Goal: Find specific page/section: Find specific page/section

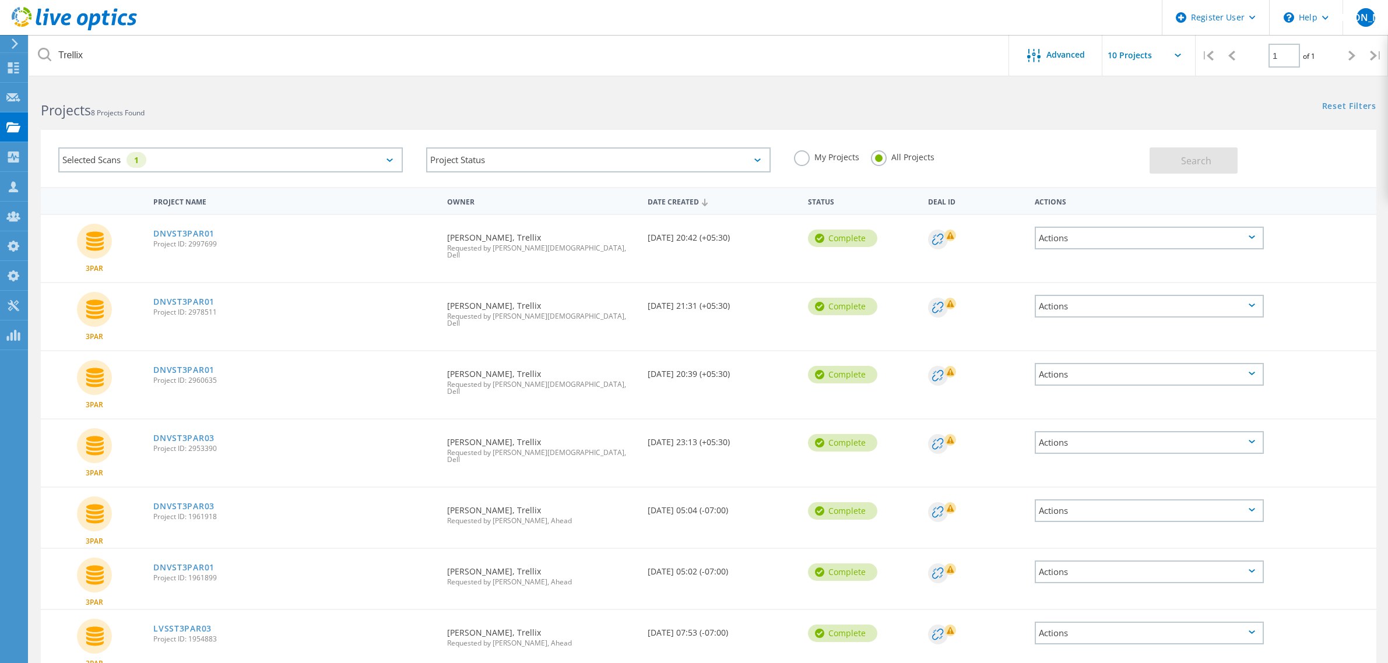
scroll to position [9, 0]
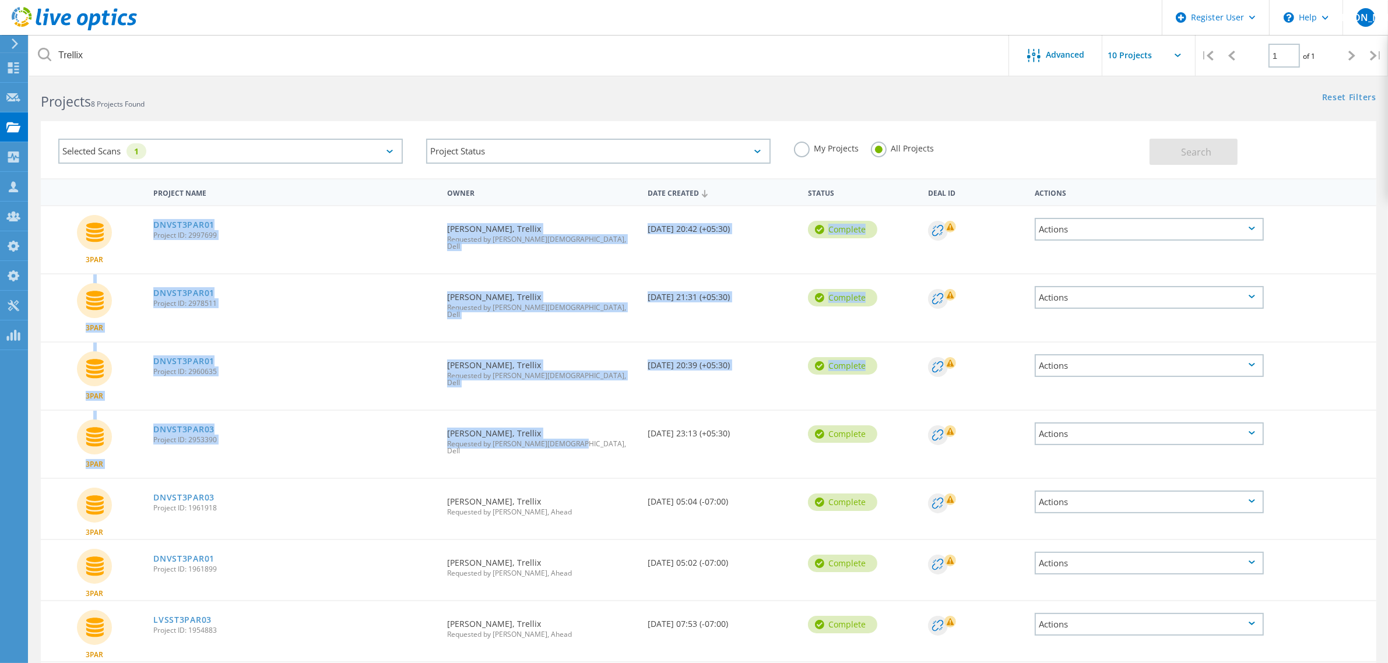
drag, startPoint x: 565, startPoint y: 421, endPoint x: 161, endPoint y: 213, distance: 455.0
click at [161, 213] on div "3PAR DNVST3PAR01 Project ID: 2997699 Requested By [PERSON_NAME], Trellix Reques…" at bounding box center [709, 464] width 1336 height 518
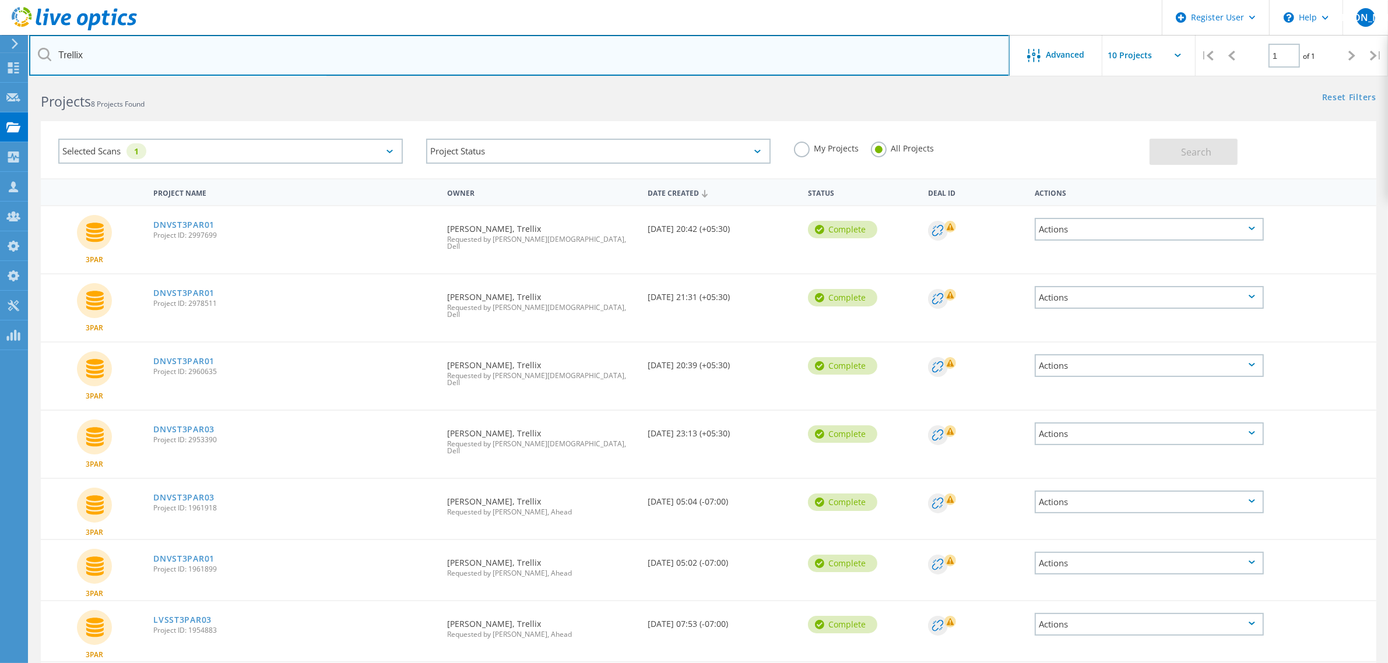
click at [613, 61] on input "Trellix" at bounding box center [519, 55] width 981 height 41
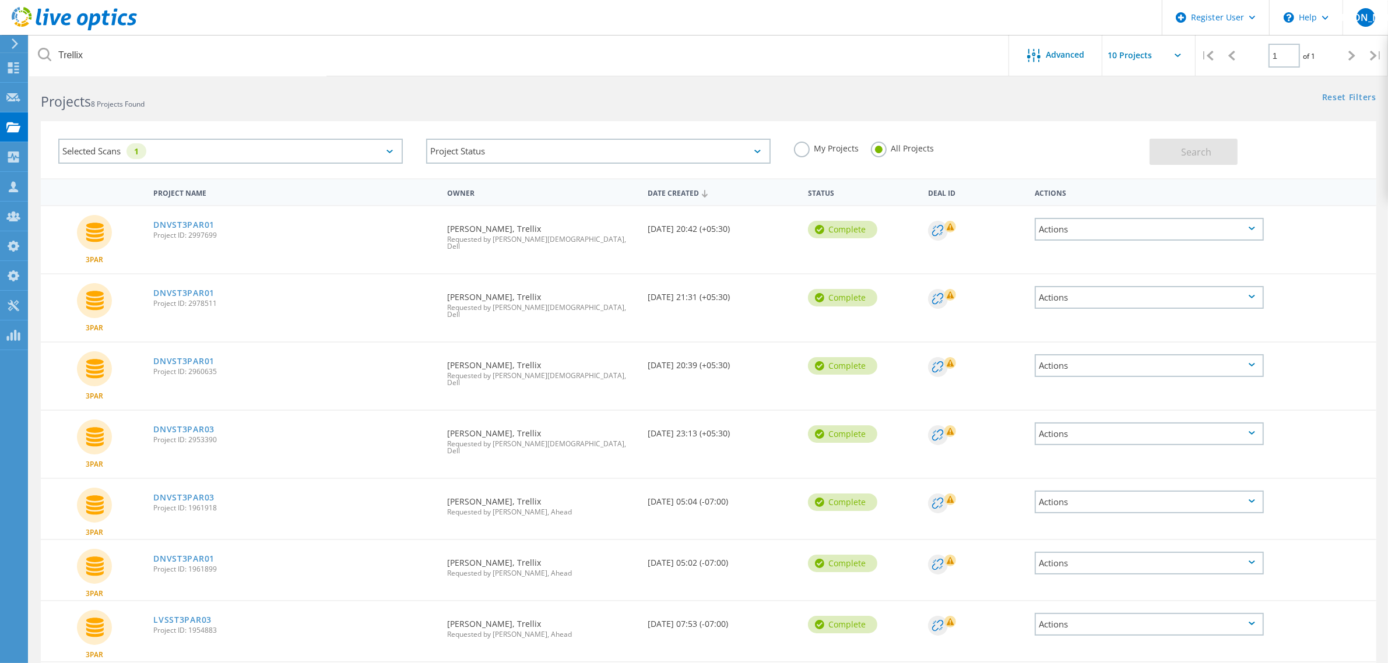
click at [201, 437] on span "Project ID: 2953390" at bounding box center [294, 440] width 282 height 7
drag, startPoint x: 239, startPoint y: 359, endPoint x: 135, endPoint y: 231, distance: 164.4
click at [135, 231] on div "3PAR DNVST3PAR01 Project ID: 2997699 Requested By [PERSON_NAME], Trellix Reques…" at bounding box center [709, 464] width 1336 height 518
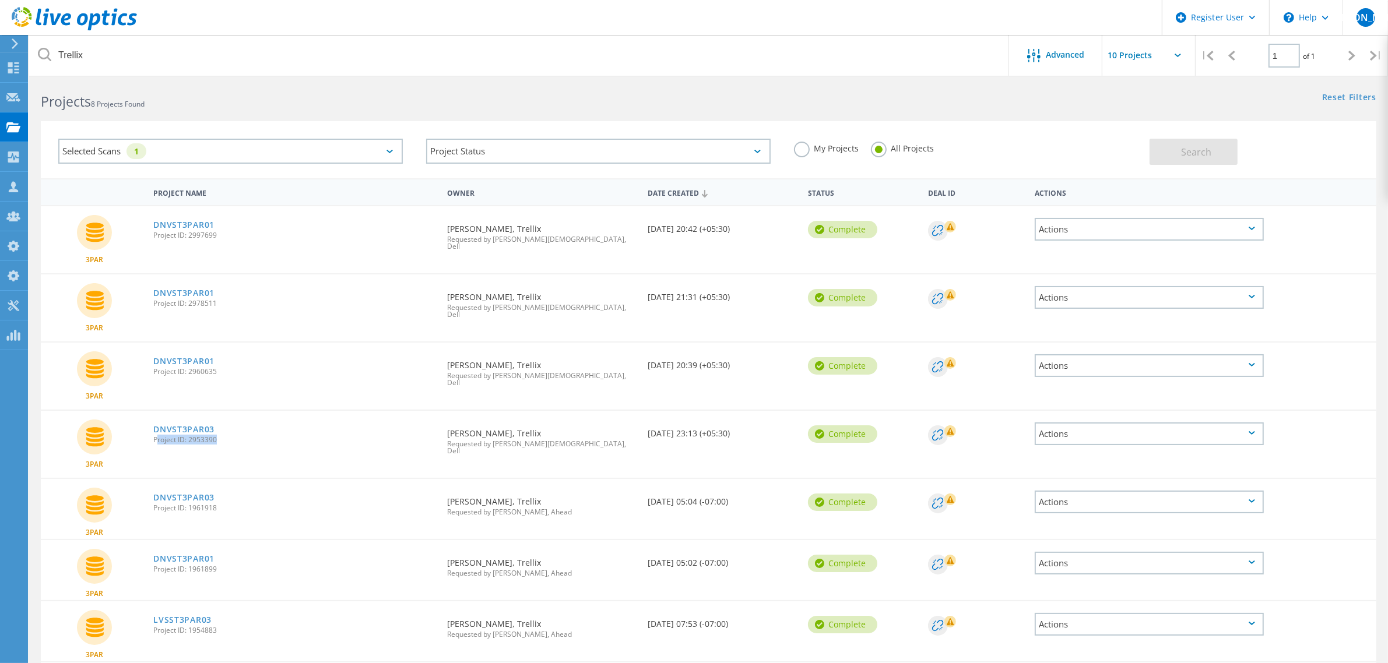
drag, startPoint x: 143, startPoint y: 459, endPoint x: 437, endPoint y: 484, distance: 295.5
click at [437, 484] on div "3PAR DNVST3PAR03 Project ID: 1961918 Requested By [PERSON_NAME], Trellix Reques…" at bounding box center [709, 509] width 1336 height 60
click at [312, 505] on span "Project ID: 1961918" at bounding box center [294, 508] width 282 height 7
drag, startPoint x: 143, startPoint y: 465, endPoint x: 220, endPoint y: 467, distance: 77.0
click at [220, 479] on div "3PAR DNVST3PAR03 Project ID: 1961918 Requested By [PERSON_NAME], Trellix Reques…" at bounding box center [709, 509] width 1336 height 60
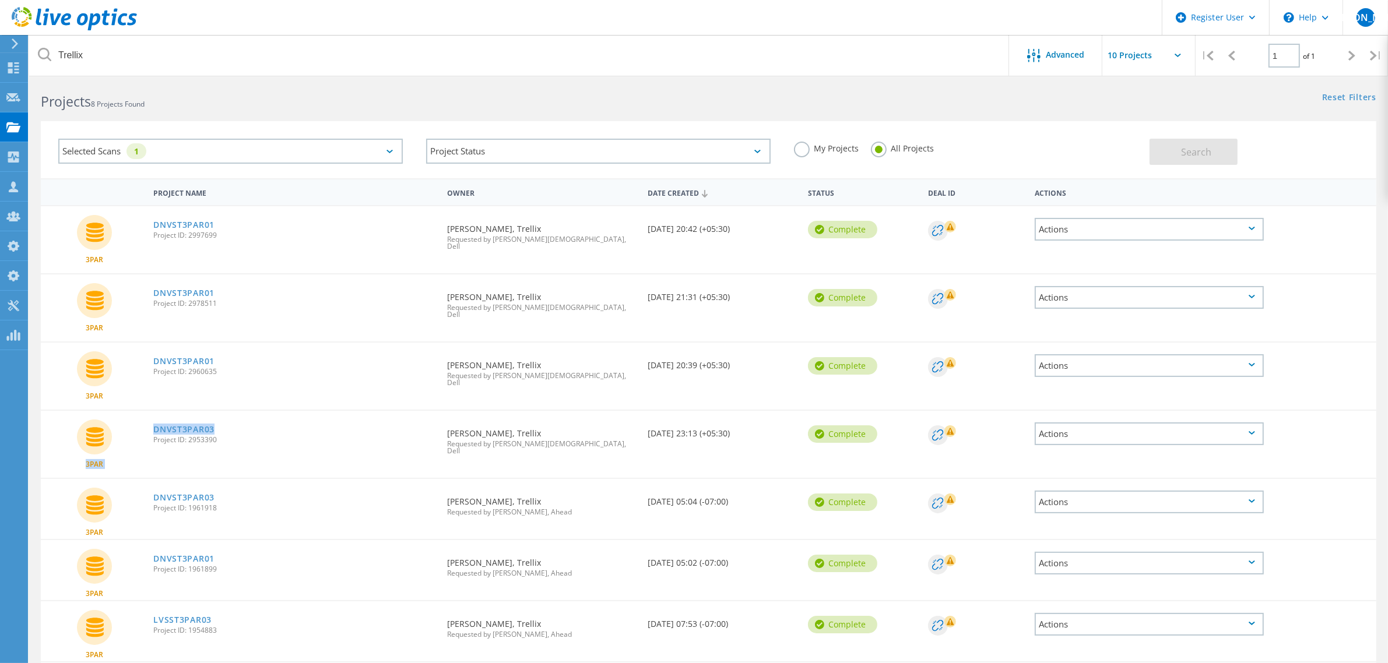
drag, startPoint x: 146, startPoint y: 401, endPoint x: 216, endPoint y: 389, distance: 70.9
click at [223, 411] on div "3PAR DNVST3PAR03 Project ID: 2953390 Requested By [PERSON_NAME], Trellix Reques…" at bounding box center [709, 444] width 1336 height 67
drag, startPoint x: 146, startPoint y: 341, endPoint x: 225, endPoint y: 342, distance: 79.3
click at [229, 345] on div "3PAR DNVST3PAR01 Project ID: 2960635 Requested By [PERSON_NAME], Trellix Reques…" at bounding box center [709, 376] width 1336 height 67
click at [337, 381] on div "3PAR DNVST3PAR01 Project ID: 2960635 Requested By [PERSON_NAME], Trellix Reques…" at bounding box center [709, 376] width 1336 height 67
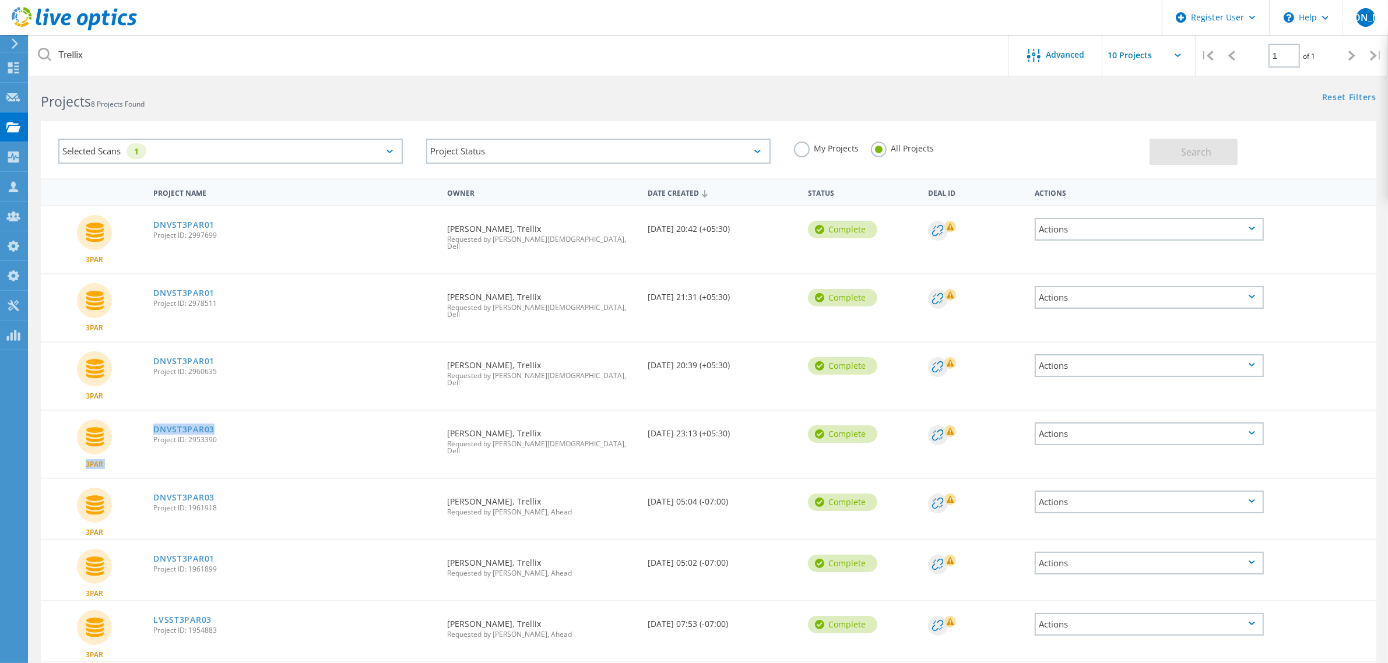
drag, startPoint x: 144, startPoint y: 409, endPoint x: 223, endPoint y: 354, distance: 96.7
click at [229, 411] on div "3PAR DNVST3PAR03 Project ID: 2953390 Requested By [PERSON_NAME], Trellix Reques…" at bounding box center [709, 444] width 1336 height 67
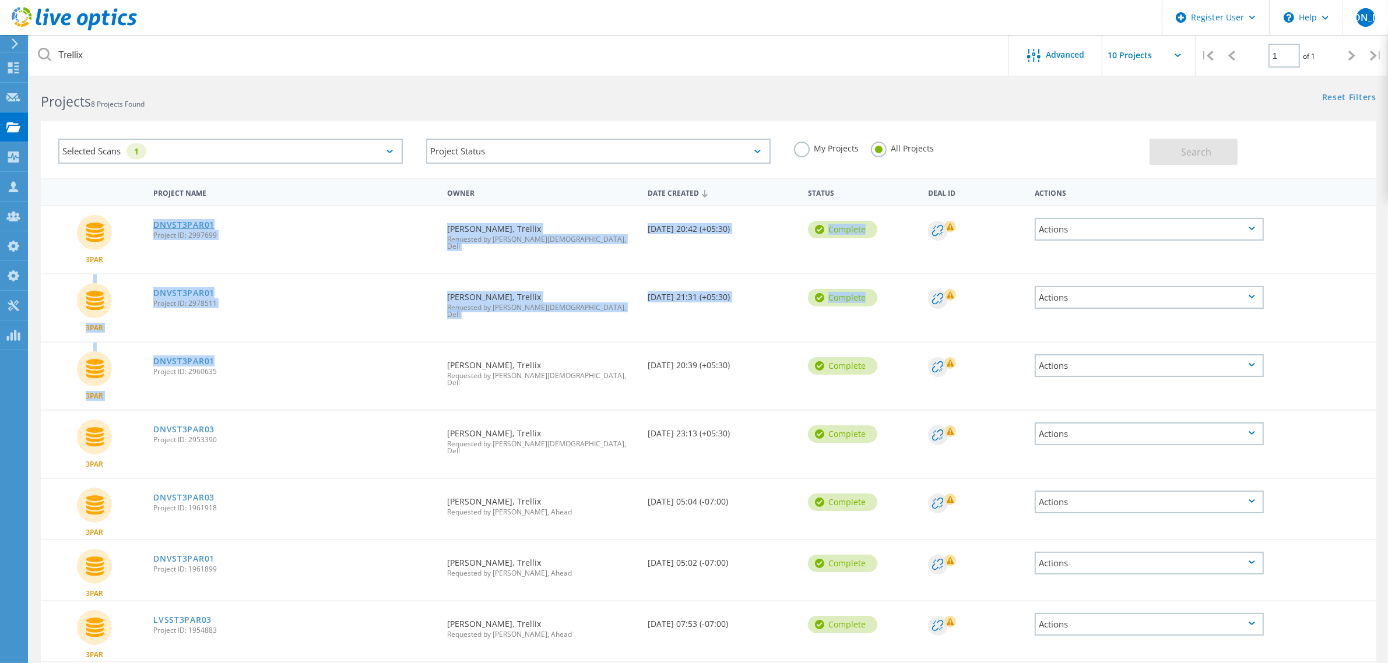
drag, startPoint x: 226, startPoint y: 347, endPoint x: 155, endPoint y: 225, distance: 141.1
click at [155, 225] on div "3PAR DNVST3PAR01 Project ID: 2997699 Requested By [PERSON_NAME], Trellix Reques…" at bounding box center [709, 464] width 1336 height 518
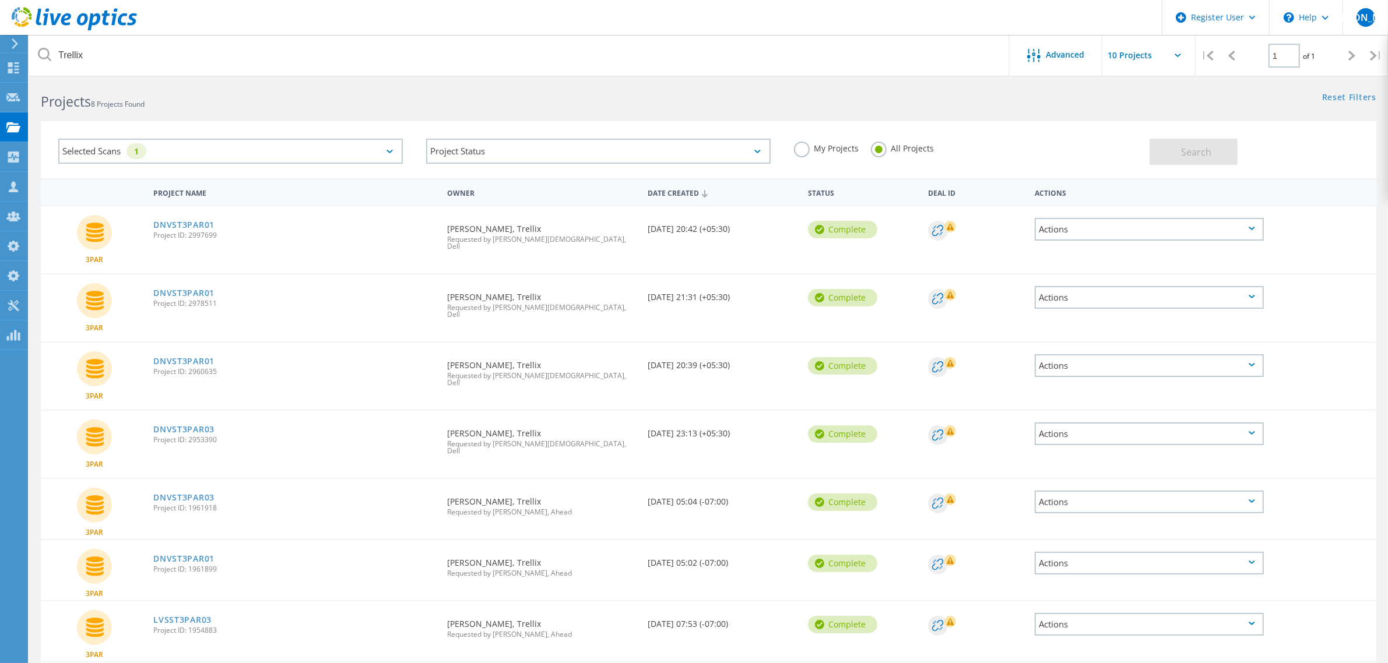
click at [432, 93] on h2 "Projects 8 Projects Found" at bounding box center [369, 101] width 656 height 19
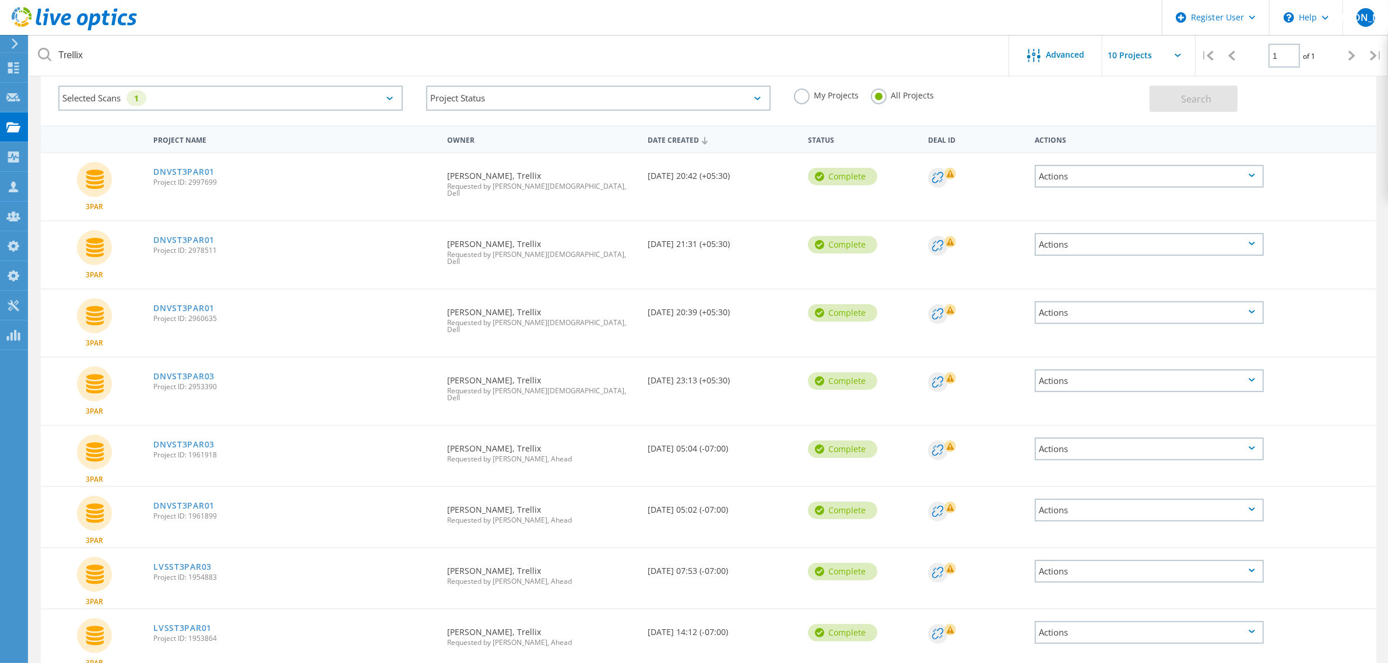
scroll to position [82, 0]
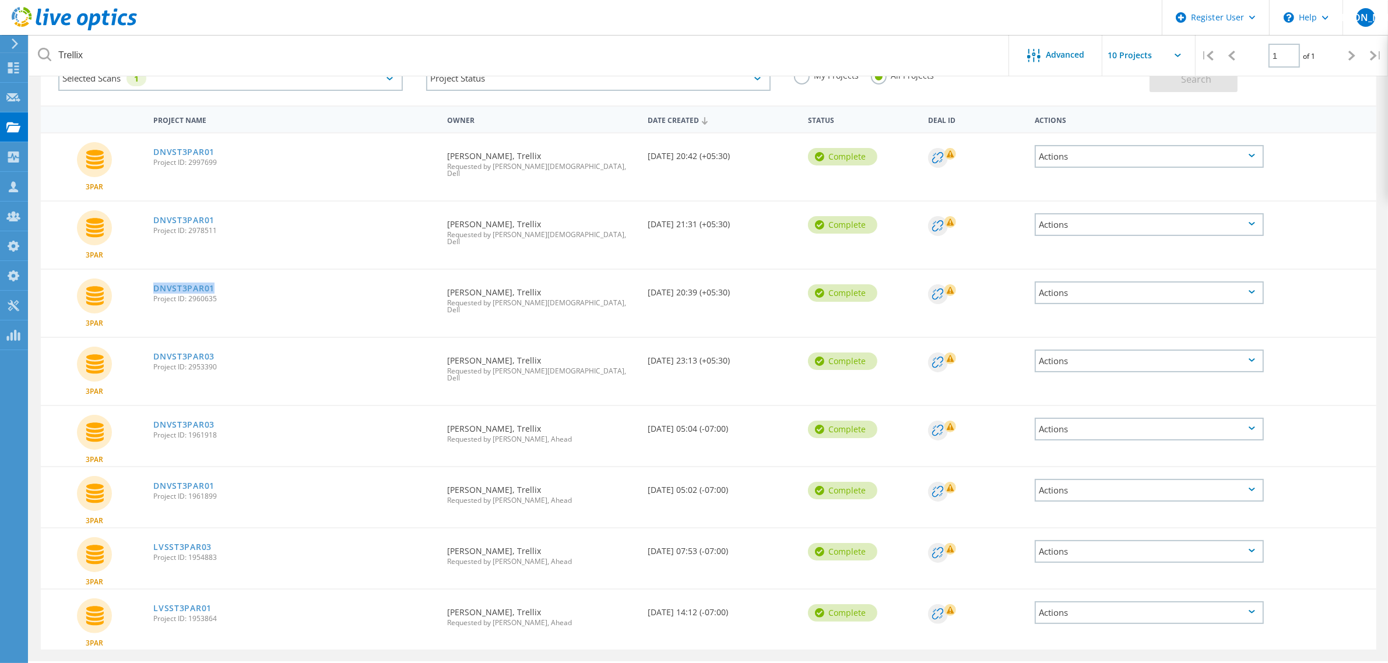
drag, startPoint x: 217, startPoint y: 269, endPoint x: 150, endPoint y: 269, distance: 67.0
click at [150, 270] on div "DNVST3PAR01 Project ID: 2960635" at bounding box center [294, 292] width 294 height 44
click at [301, 296] on span "Project ID: 2960635" at bounding box center [294, 299] width 282 height 7
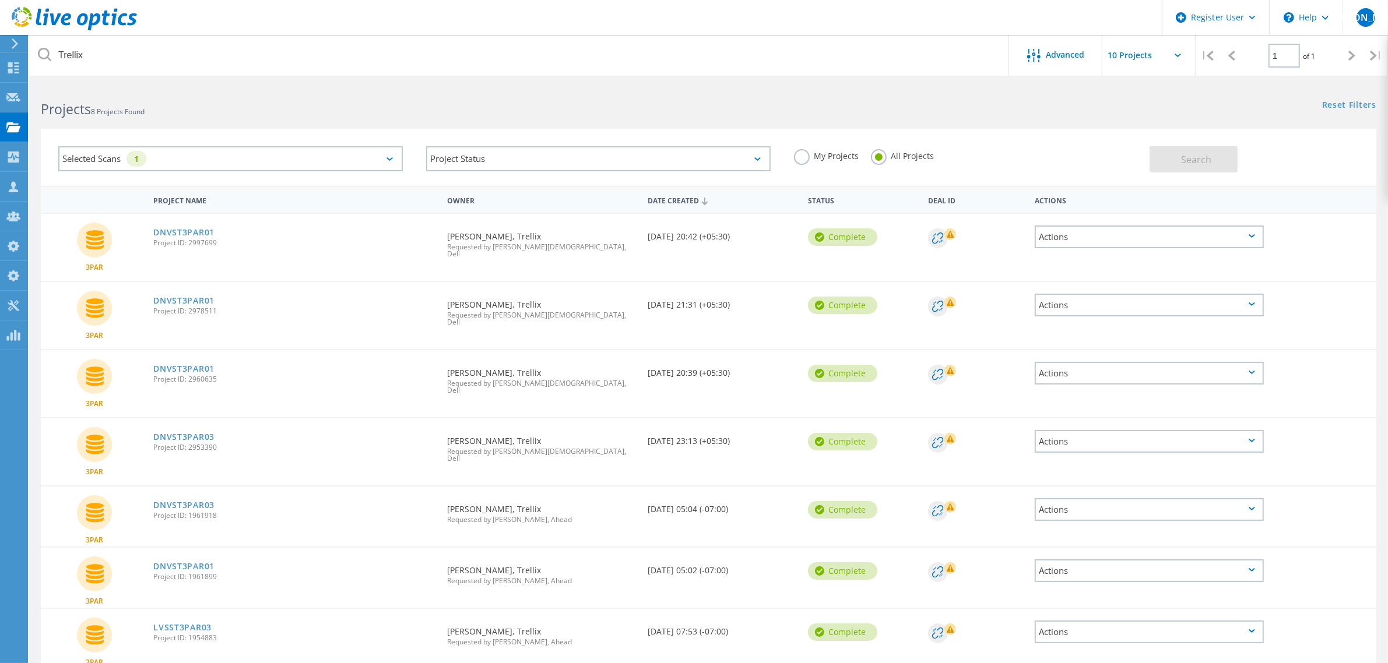
scroll to position [0, 0]
drag, startPoint x: 216, startPoint y: 415, endPoint x: 197, endPoint y: 414, distance: 19.2
click at [197, 420] on div "DNVST3PAR03 Project ID: 2953390" at bounding box center [294, 442] width 294 height 44
copy link "R03"
click at [229, 420] on div "DNVST3PAR03 Project ID: 2953390" at bounding box center [294, 442] width 294 height 44
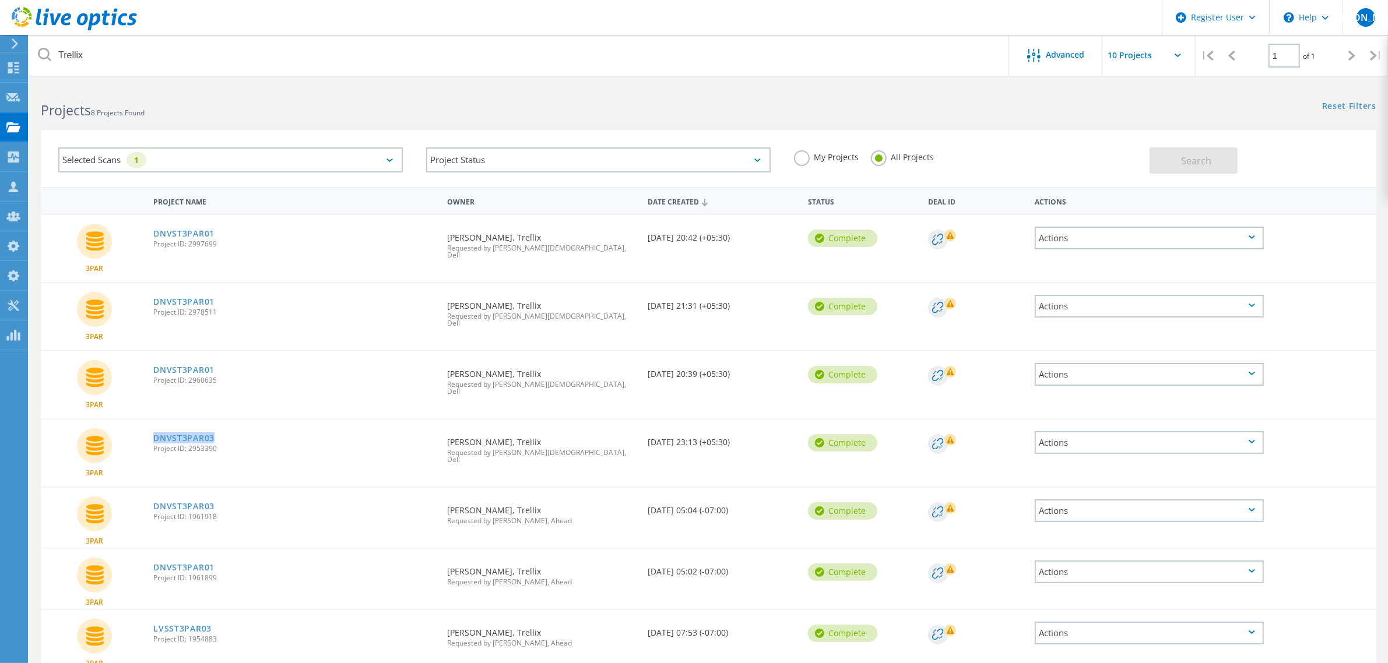
drag, startPoint x: 224, startPoint y: 411, endPoint x: 147, endPoint y: 414, distance: 77.0
click at [147, 420] on div "DNVST3PAR03 Project ID: 2953390" at bounding box center [294, 442] width 294 height 44
copy link "DNVST3PAR03"
drag, startPoint x: 640, startPoint y: 356, endPoint x: 712, endPoint y: 335, distance: 74.6
click at [743, 352] on div "3PAR DNVST3PAR01 Project ID: 2960635 Requested By [PERSON_NAME], Trellix Reques…" at bounding box center [709, 385] width 1336 height 67
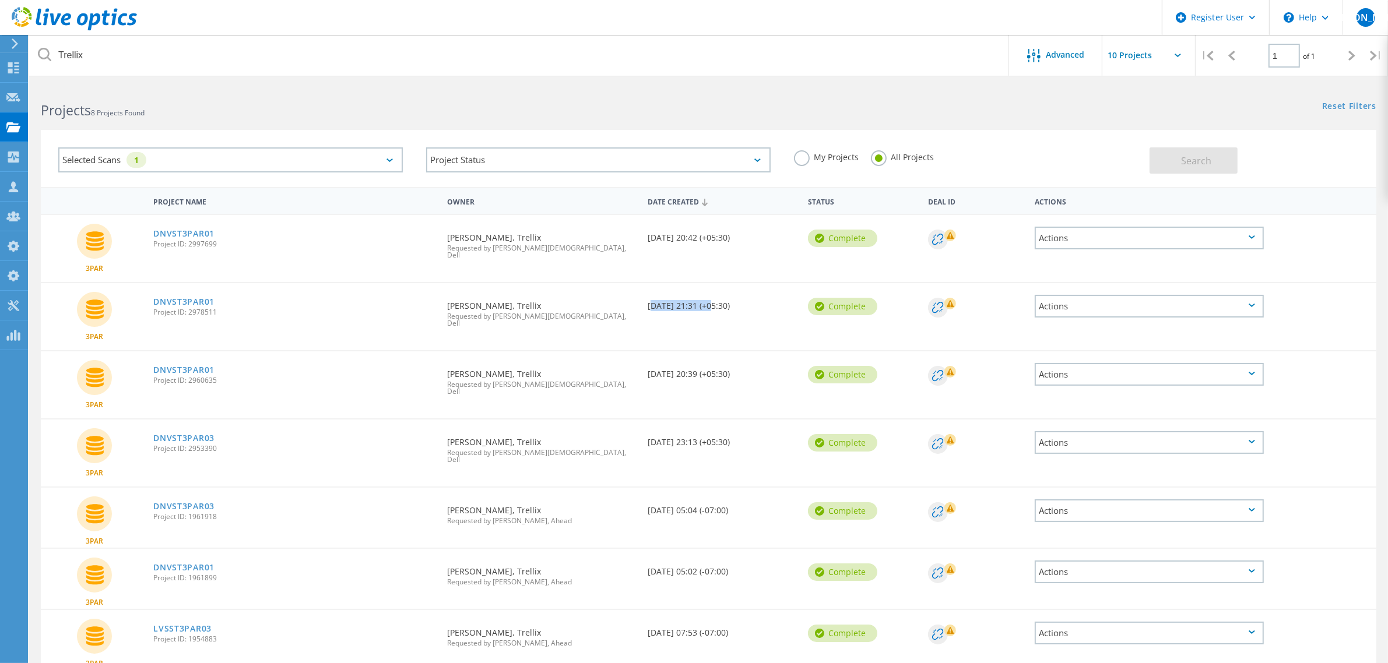
drag, startPoint x: 646, startPoint y: 292, endPoint x: 708, endPoint y: 290, distance: 62.4
click at [708, 290] on div "Date Created [DATE] 21:31 (+05:30)" at bounding box center [722, 302] width 160 height 38
drag, startPoint x: 630, startPoint y: 229, endPoint x: 763, endPoint y: 230, distance: 132.9
click at [763, 230] on div "3PAR DNVST3PAR01 Project ID: 2997699 Requested By [PERSON_NAME], Trellix Reques…" at bounding box center [709, 248] width 1336 height 67
drag, startPoint x: 198, startPoint y: 414, endPoint x: 152, endPoint y: 412, distance: 46.1
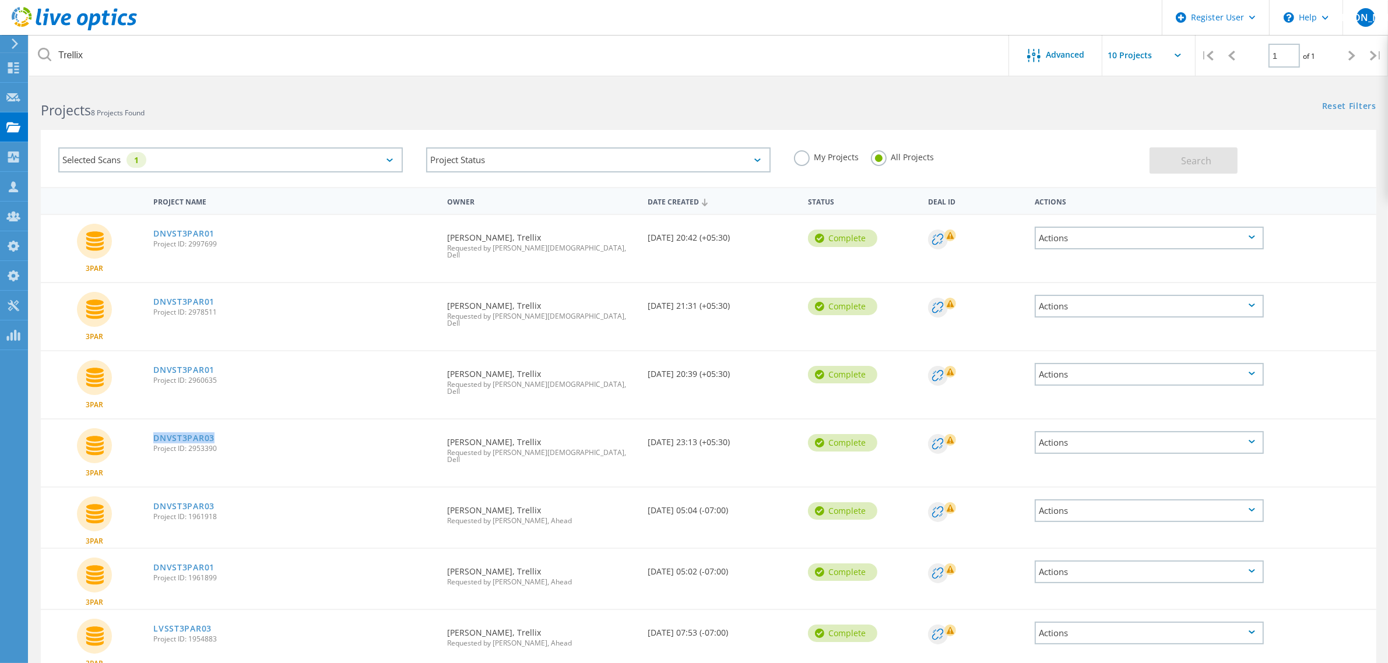
click at [152, 420] on div "DNVST3PAR03 Project ID: 2953390" at bounding box center [294, 442] width 294 height 44
copy link "DNVST3PAR03"
drag, startPoint x: 225, startPoint y: 346, endPoint x: 153, endPoint y: 351, distance: 72.5
click at [153, 352] on div "DNVST3PAR01 Project ID: 2960635" at bounding box center [294, 374] width 294 height 44
copy link "DNVST3PAR01"
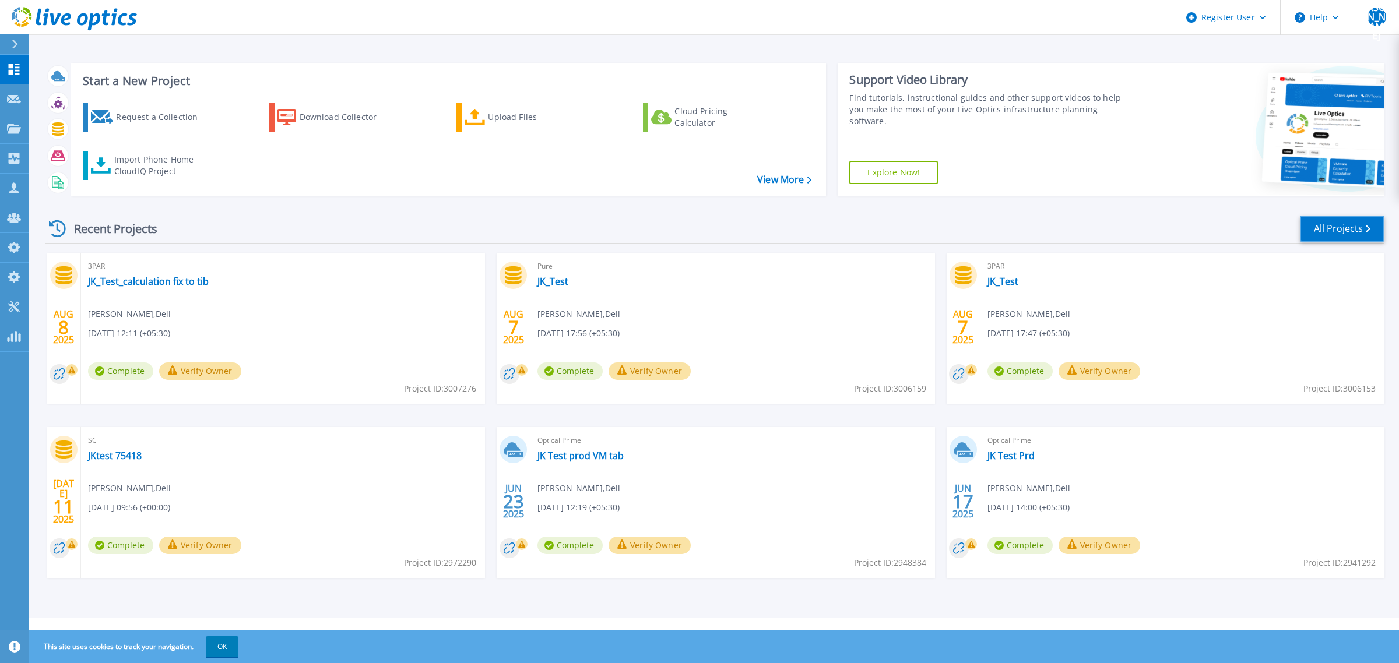
click at [1378, 235] on link "All Projects" at bounding box center [1342, 229] width 85 height 26
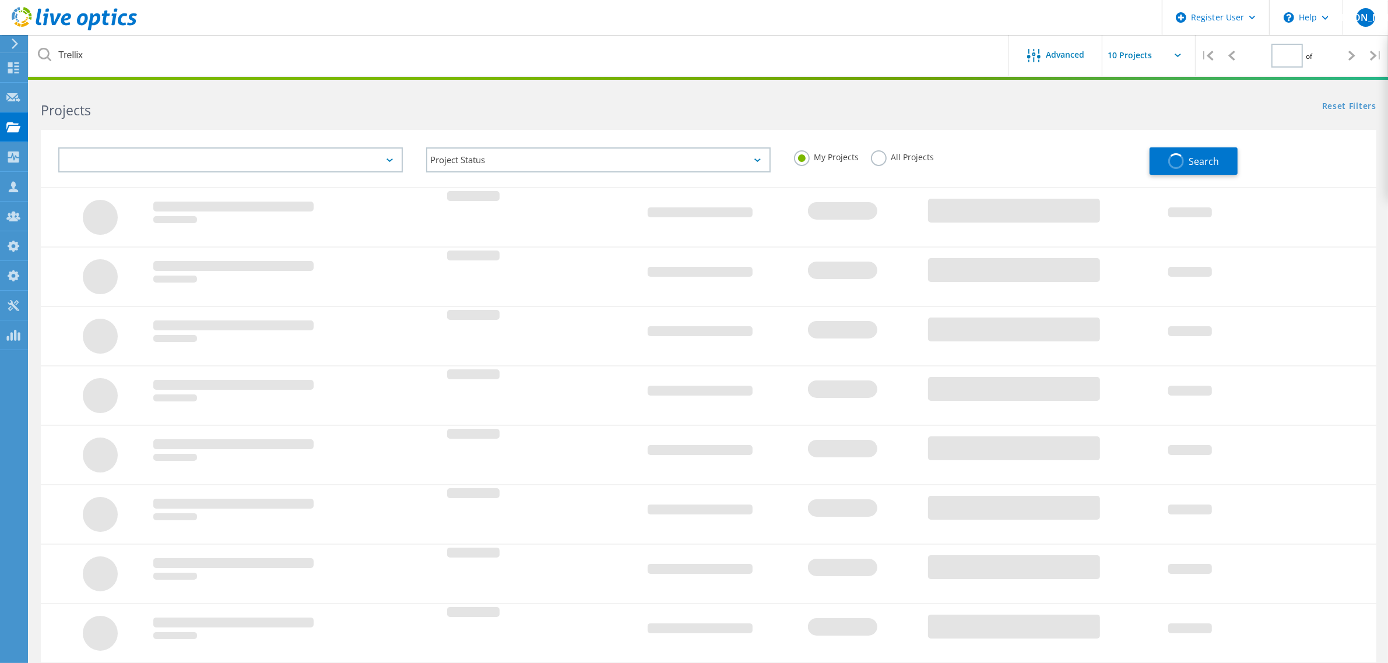
type input "1"
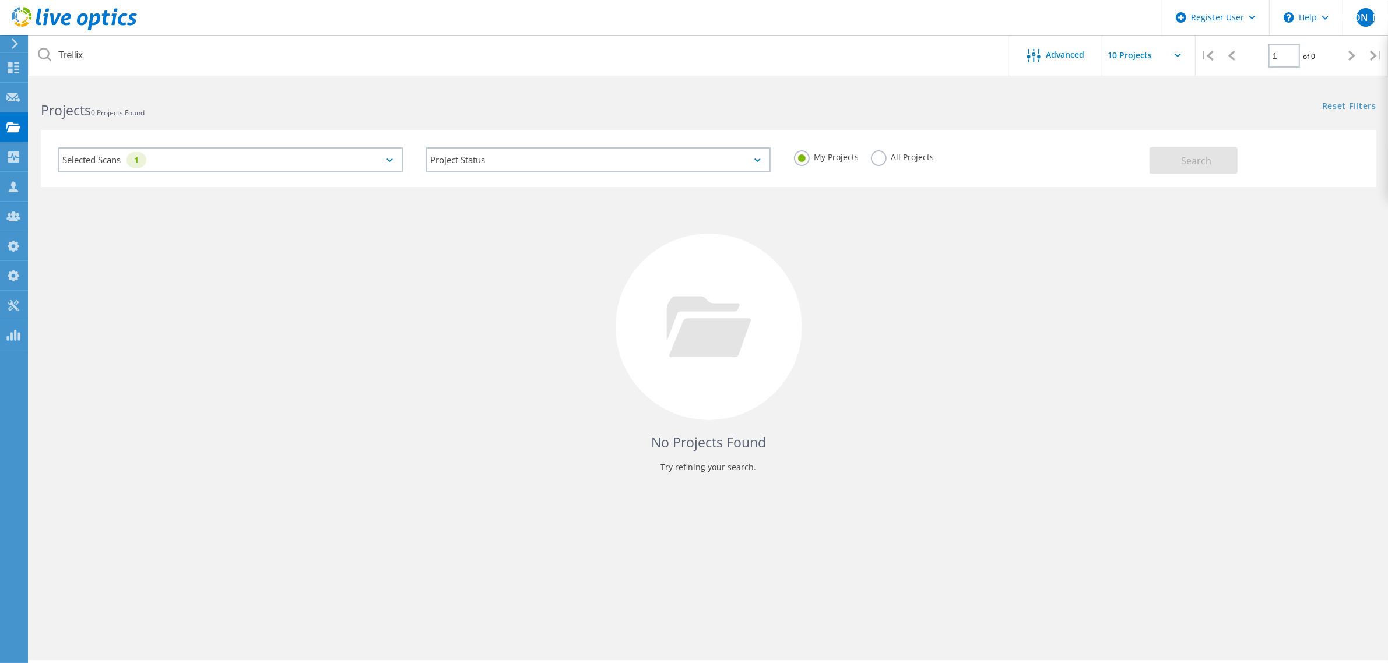
click at [137, 112] on span "0 Projects Found" at bounding box center [118, 113] width 54 height 10
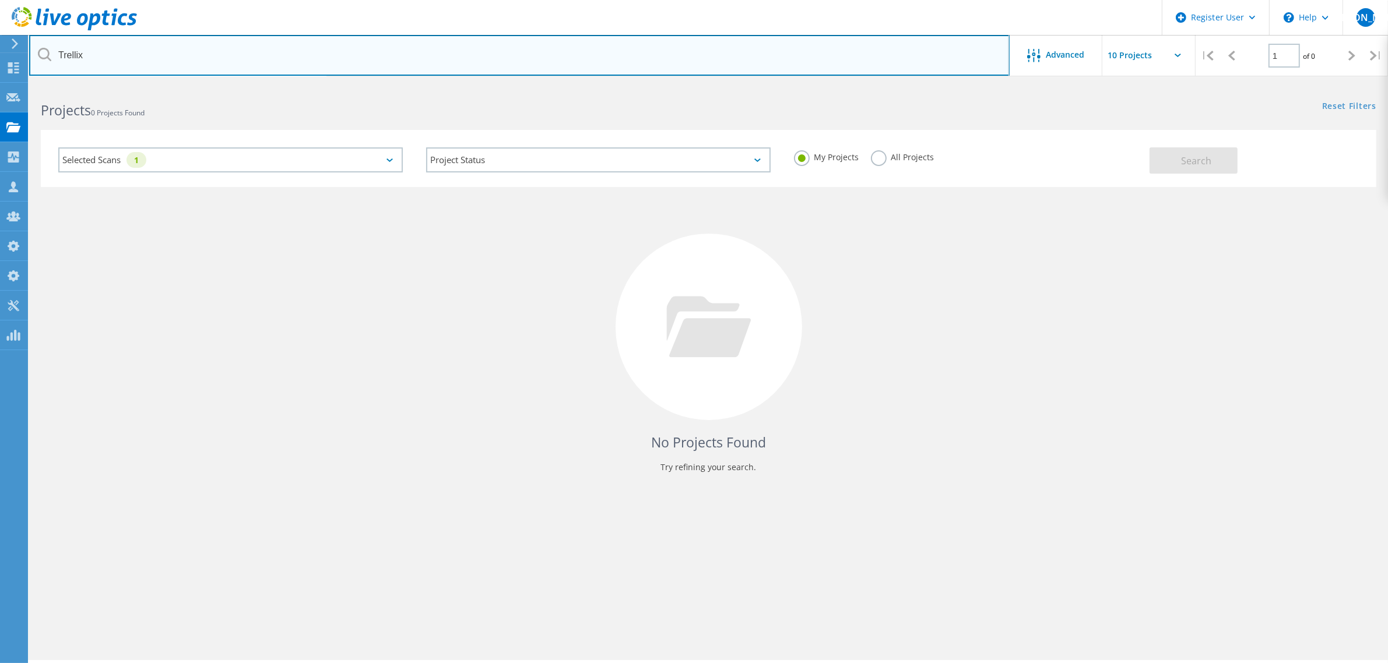
click at [135, 60] on input "Trellix" at bounding box center [519, 55] width 981 height 41
click at [67, 56] on input "Trellix" at bounding box center [519, 55] width 981 height 41
paste input "DNVST3PAR03"
type input "DNVST3PAR03"
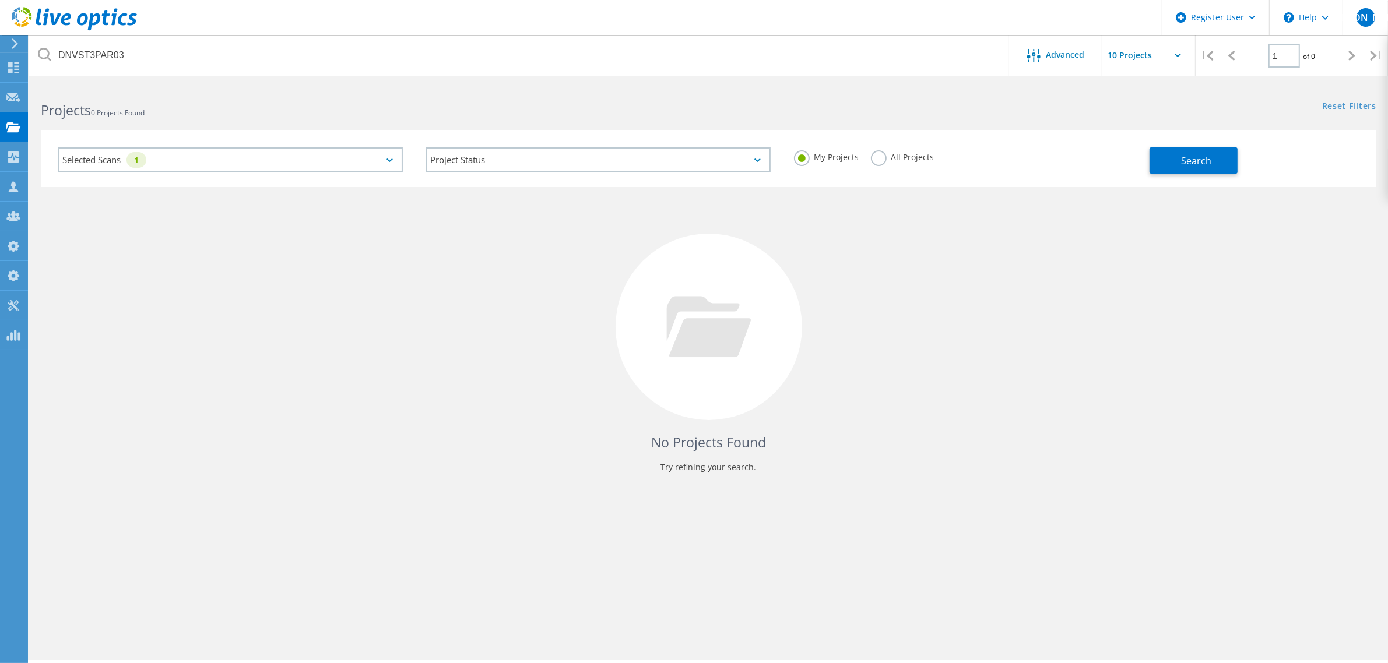
click at [881, 159] on label "All Projects" at bounding box center [903, 155] width 64 height 11
click at [0, 0] on input "All Projects" at bounding box center [0, 0] width 0 height 0
drag, startPoint x: 1191, startPoint y: 162, endPoint x: 1112, endPoint y: 282, distance: 143.4
click at [1191, 163] on span "Search" at bounding box center [1196, 160] width 30 height 13
